Goal: Find specific page/section: Find specific page/section

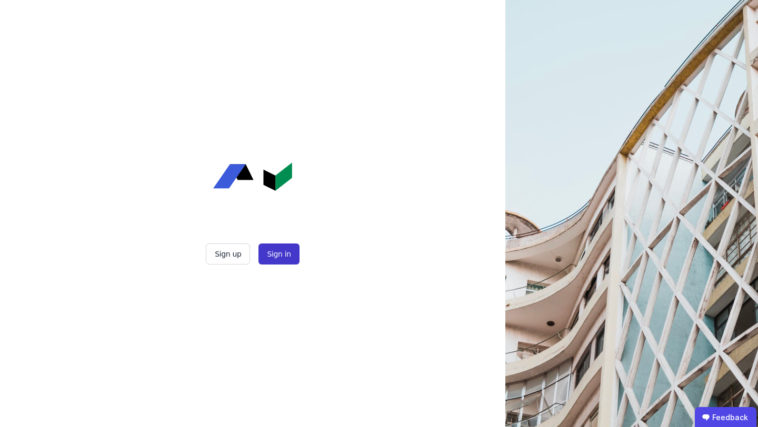
click at [272, 255] on button "Sign in" at bounding box center [278, 254] width 41 height 21
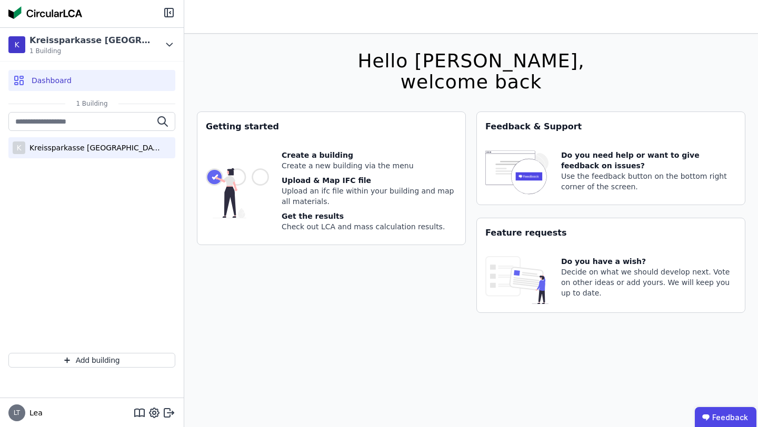
click at [112, 150] on div "Kreissparkasse Esslingen-Nürtingen" at bounding box center [93, 148] width 137 height 11
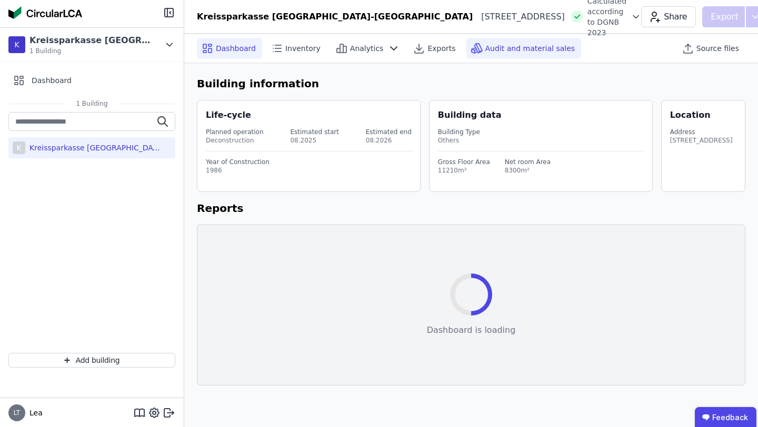
click at [507, 48] on span "Audit and material sales" at bounding box center [530, 48] width 90 height 11
